Goal: Task Accomplishment & Management: Manage account settings

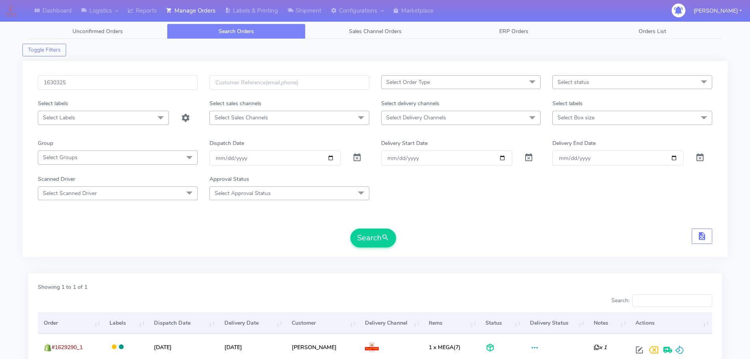
type input "1630325"
click at [351, 228] on button "Search" at bounding box center [374, 237] width 46 height 19
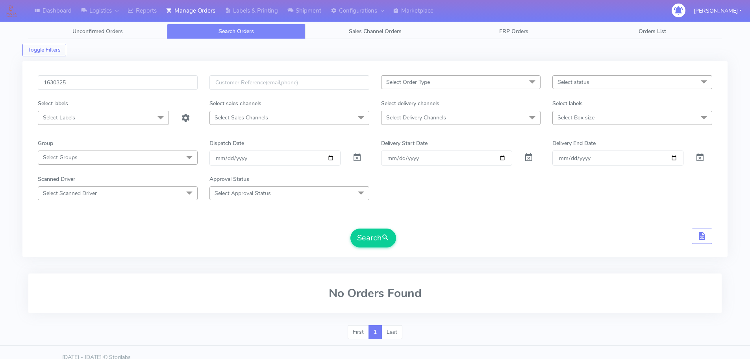
click at [556, 225] on form "1630325 Select Order Type Select All MEALS ATAVI One Off Pasta Club Gift Kit Ev…" at bounding box center [375, 161] width 675 height 172
click at [382, 247] on button "Search" at bounding box center [374, 237] width 46 height 19
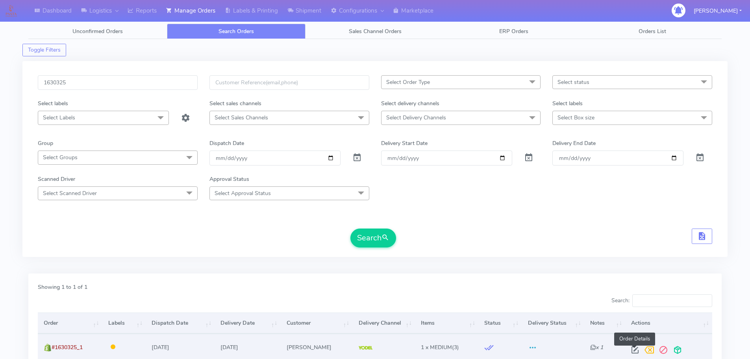
click at [631, 351] on span at bounding box center [635, 351] width 14 height 7
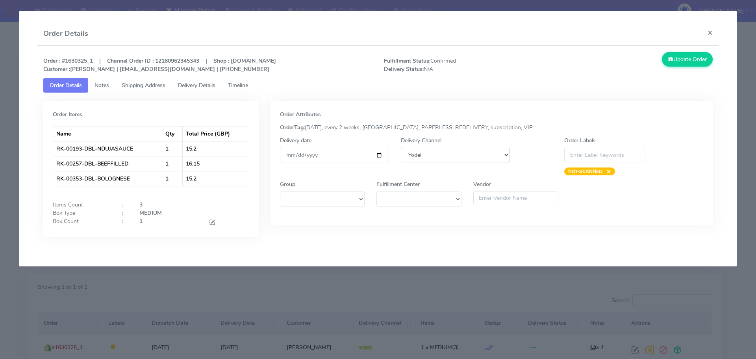
click at [471, 160] on select "DHL OnFleet Royal Mail DPD Yodel MaxOptra Amazon Collection" at bounding box center [455, 155] width 109 height 15
select select "3"
click at [401, 148] on select "DHL OnFleet Royal Mail DPD Yodel MaxOptra Amazon Collection" at bounding box center [455, 155] width 109 height 15
click at [686, 53] on button "Update Order" at bounding box center [687, 59] width 51 height 15
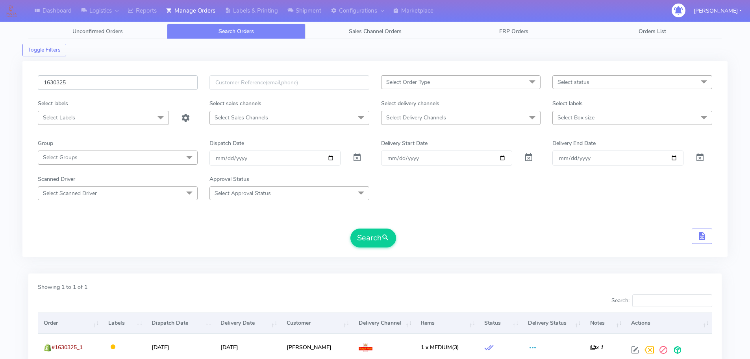
click at [151, 75] on input "1630325" at bounding box center [118, 82] width 160 height 15
paste input "27068"
type input "1627068"
click at [351, 228] on button "Search" at bounding box center [374, 237] width 46 height 19
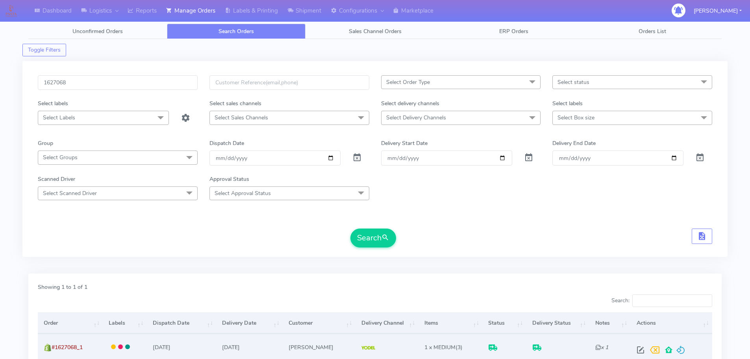
click at [640, 357] on td at bounding box center [672, 347] width 82 height 26
click at [638, 348] on span at bounding box center [641, 351] width 14 height 7
select select "5"
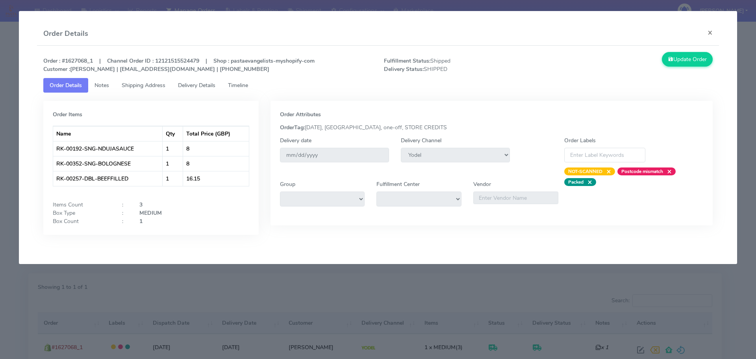
click at [194, 88] on span "Delivery Details" at bounding box center [196, 85] width 37 height 7
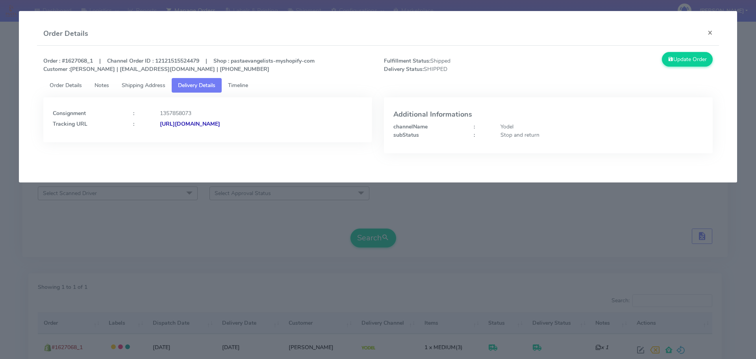
click at [332, 244] on modal-container "Order Details × Order : #1627068_1 | Channel Order ID : 12121515524479 | Shop :…" at bounding box center [378, 179] width 756 height 359
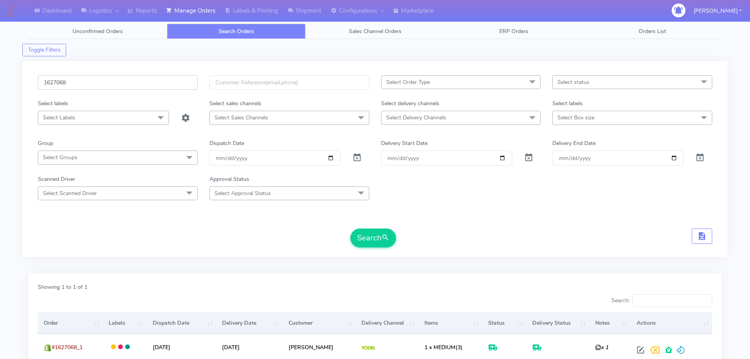
click at [152, 82] on input "1627068" at bounding box center [118, 82] width 160 height 15
paste input "Change courier to [GEOGRAPHIC_DATA]"
click at [147, 86] on input "Change courier to [GEOGRAPHIC_DATA]" at bounding box center [118, 82] width 160 height 15
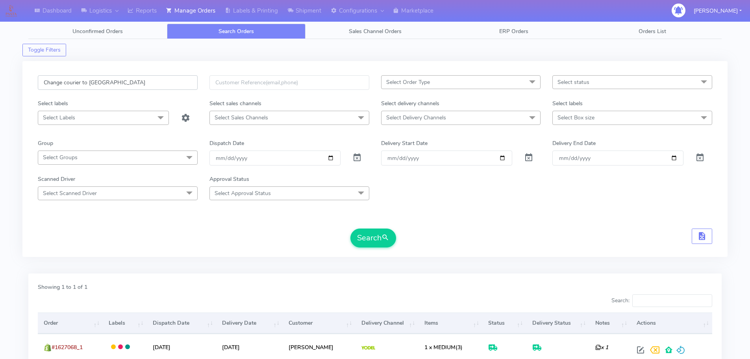
click at [147, 86] on input "Change courier to [GEOGRAPHIC_DATA]" at bounding box center [118, 82] width 160 height 15
paste input "1630326"
type input "1630326"
click at [351, 228] on button "Search" at bounding box center [374, 237] width 46 height 19
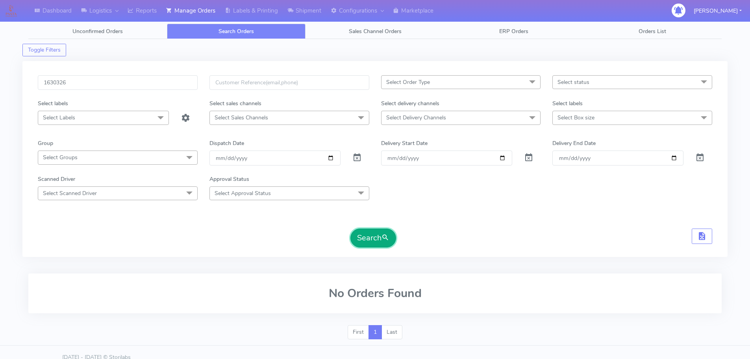
click at [380, 236] on button "Search" at bounding box center [374, 237] width 46 height 19
click at [545, 243] on div "Search" at bounding box center [375, 237] width 675 height 19
click at [383, 242] on span "submit" at bounding box center [386, 237] width 8 height 11
click at [383, 241] on span "submit" at bounding box center [386, 237] width 8 height 11
click at [135, 82] on input "1630326" at bounding box center [118, 82] width 160 height 15
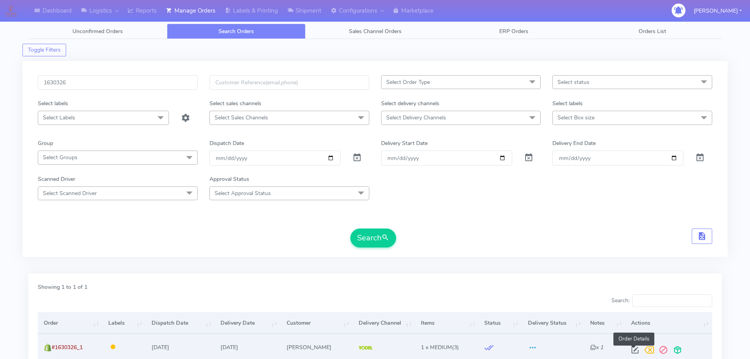
click at [634, 350] on span at bounding box center [635, 351] width 14 height 7
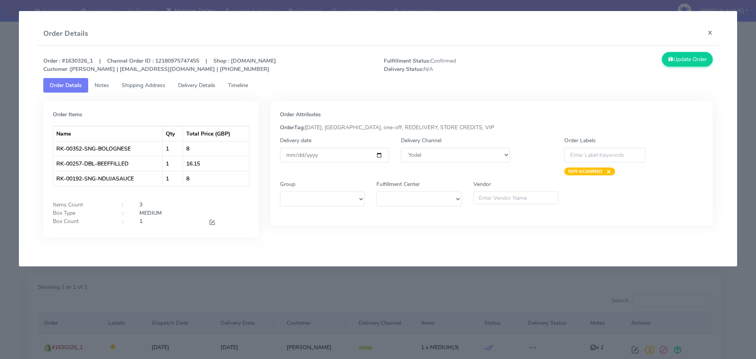
click at [462, 163] on div "Delivery Channel DHL OnFleet Royal Mail DPD Yodel MaxOptra Amazon Collection" at bounding box center [455, 155] width 121 height 39
click at [460, 160] on select "DHL OnFleet Royal Mail DPD Yodel MaxOptra Amazon Collection" at bounding box center [455, 155] width 109 height 15
select select "3"
click at [401, 148] on select "DHL OnFleet Royal Mail DPD Yodel MaxOptra Amazon Collection" at bounding box center [455, 155] width 109 height 15
click at [680, 59] on button "Update Order" at bounding box center [687, 59] width 51 height 15
